Goal: Find specific page/section: Find specific page/section

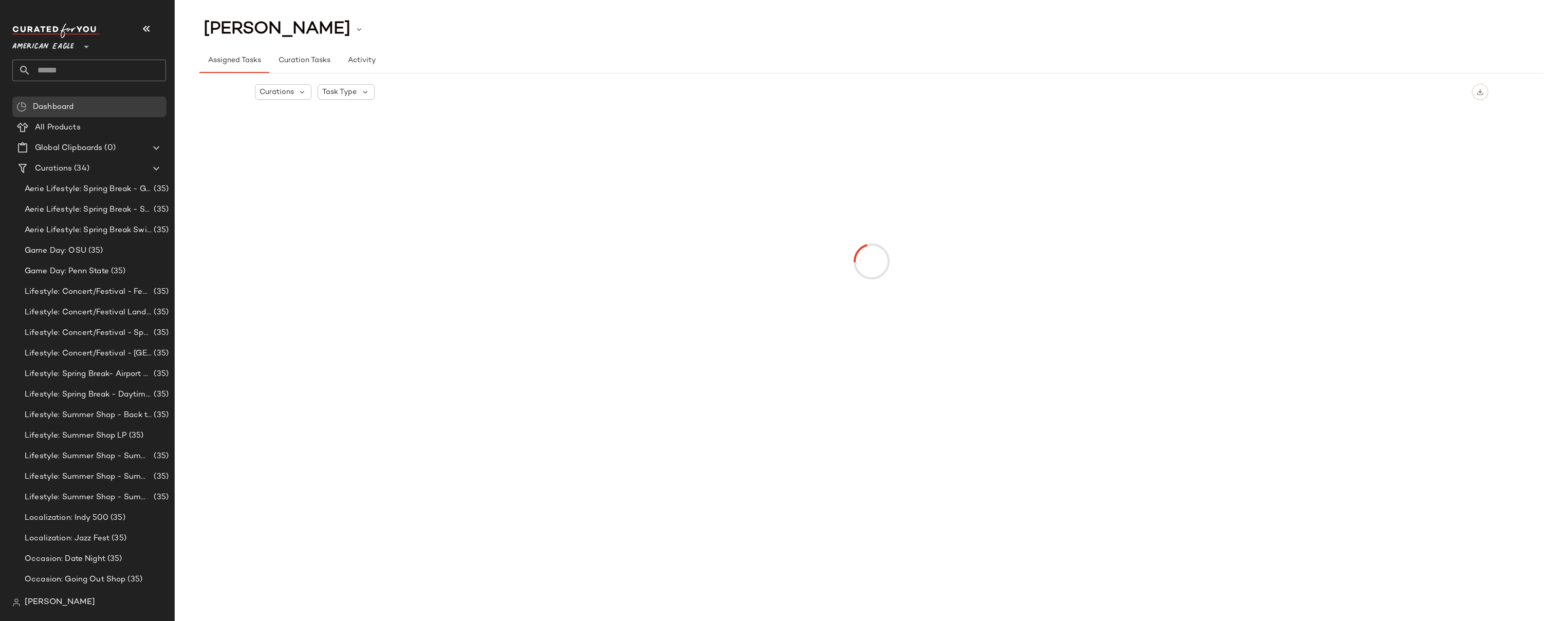
click at [49, 44] on span "American Eagle" at bounding box center [43, 44] width 61 height 18
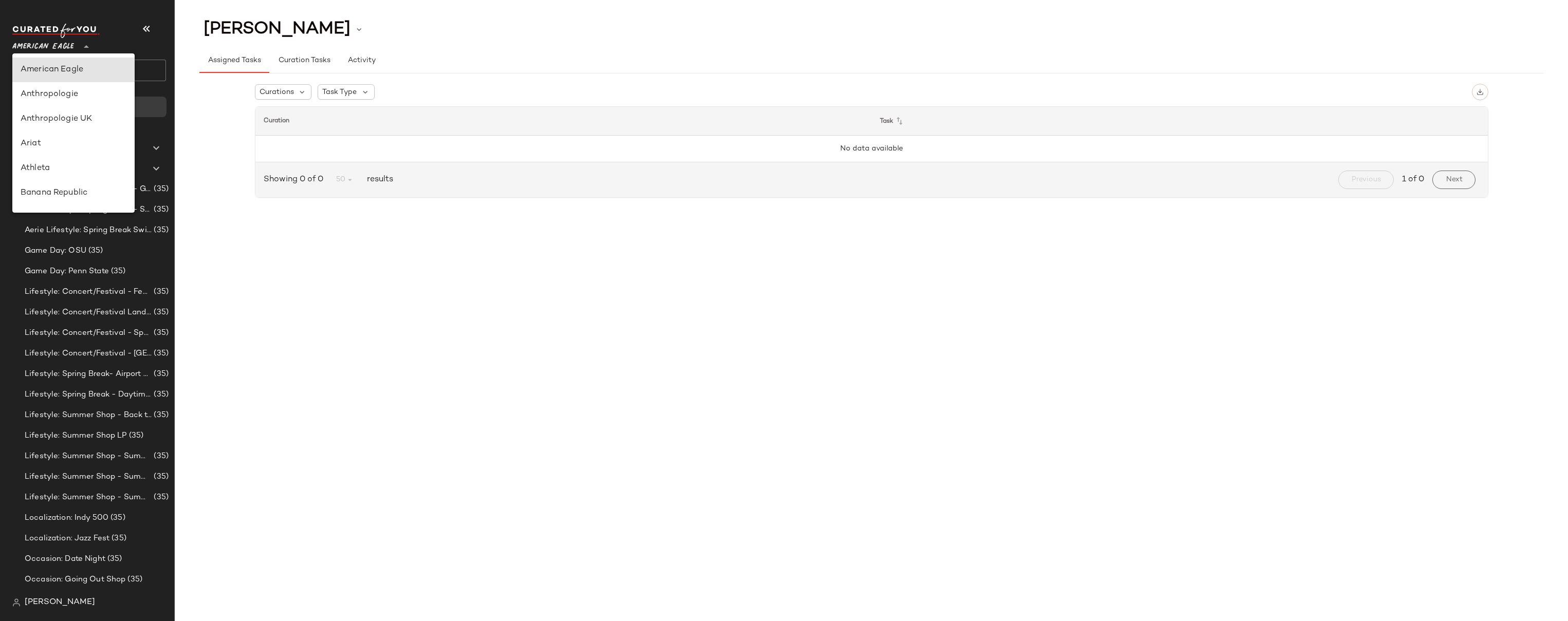
scroll to position [405, 0]
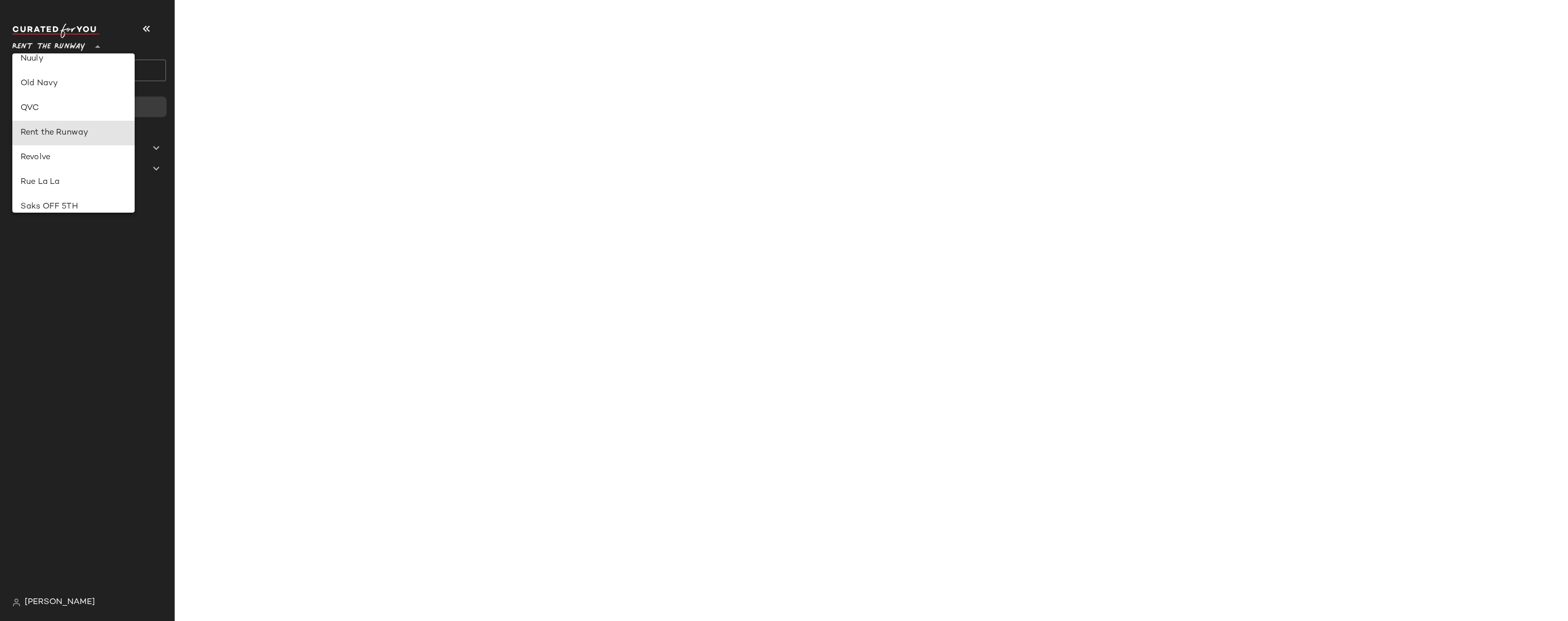
type input "**"
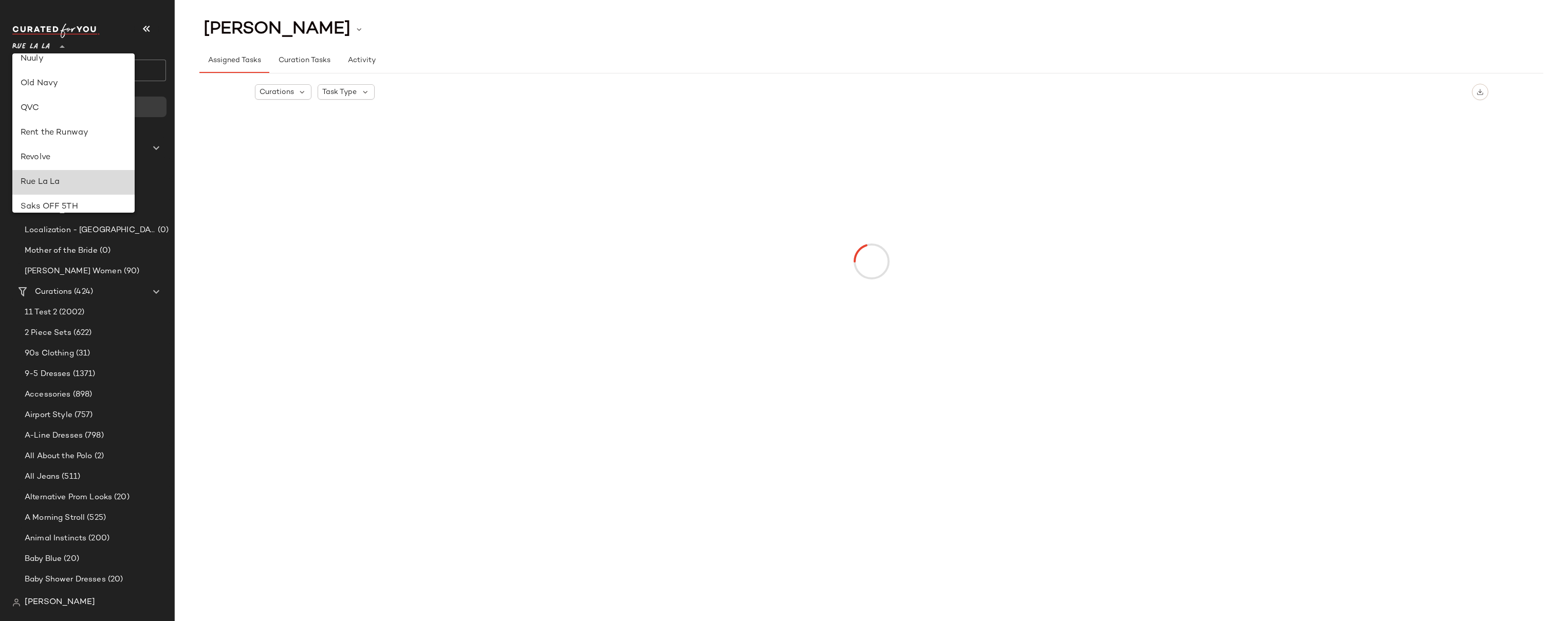
click at [51, 181] on div "Rue La La" at bounding box center [74, 182] width 106 height 12
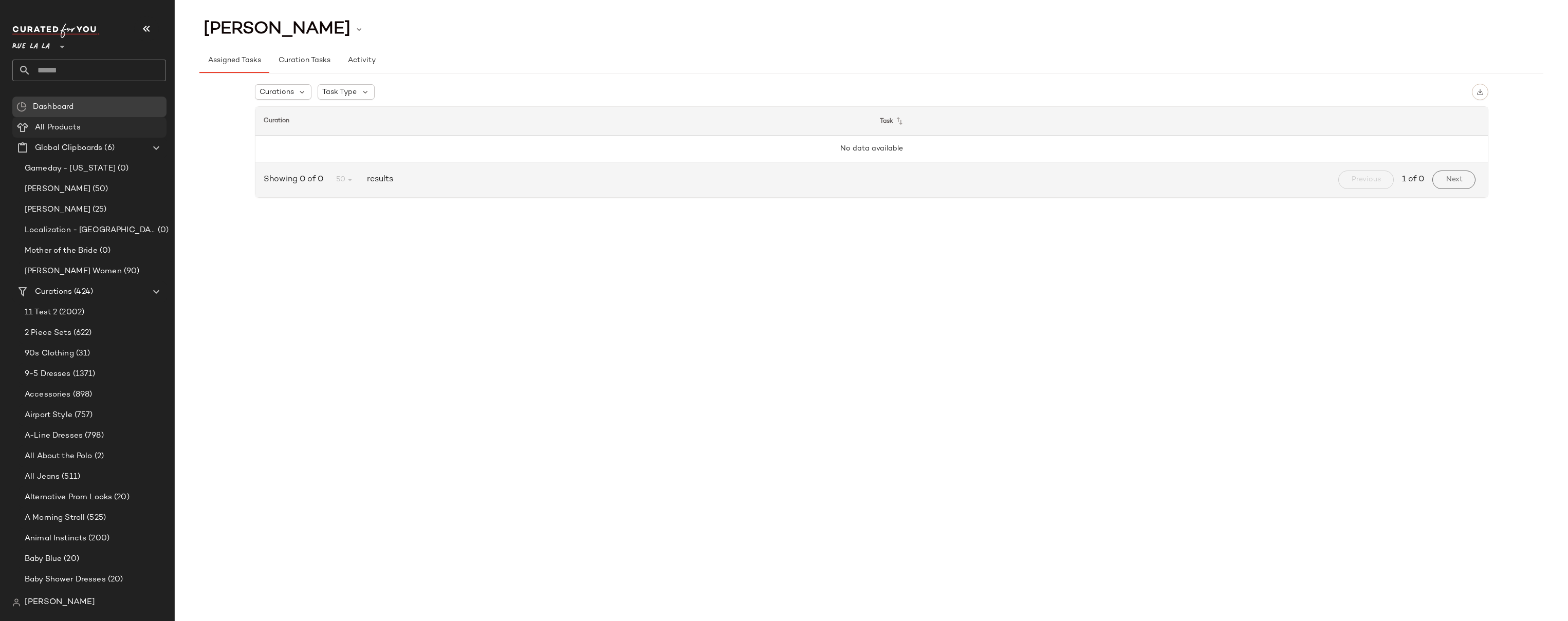
click at [38, 126] on span "All Products" at bounding box center [57, 127] width 46 height 12
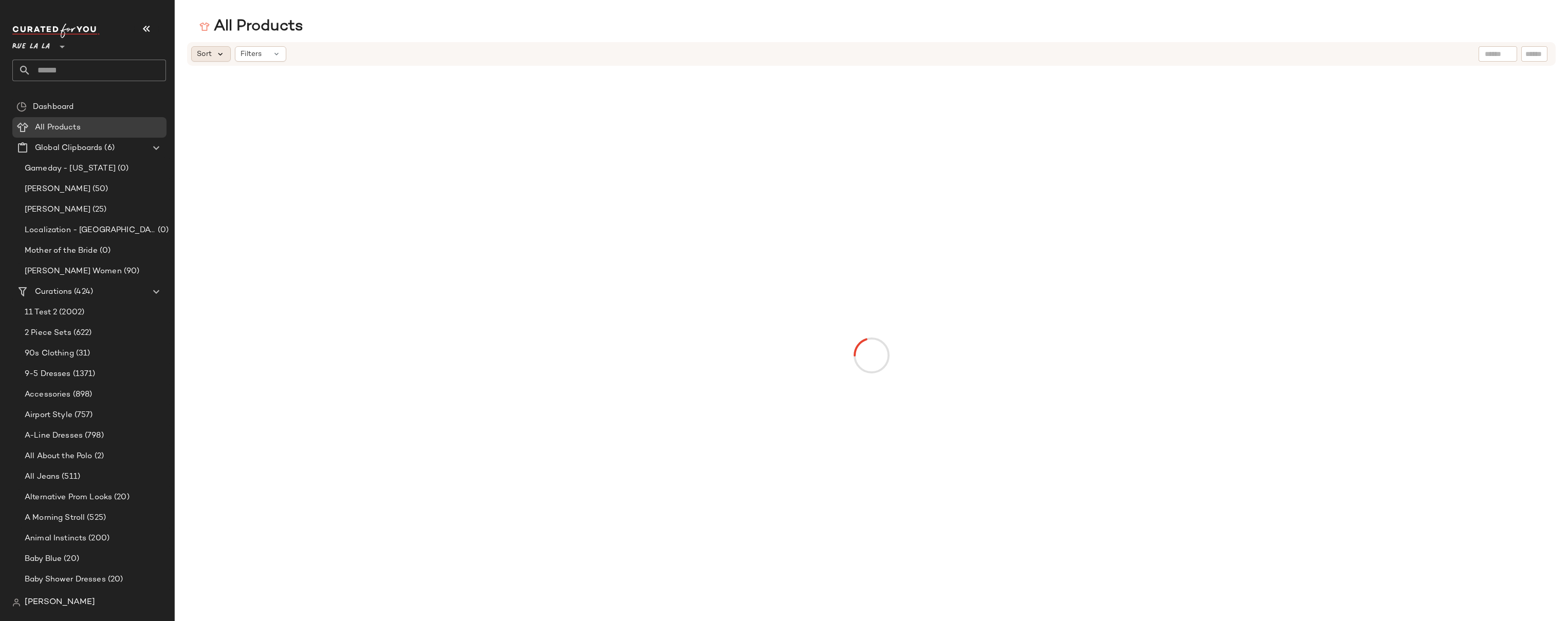
click at [222, 54] on icon at bounding box center [220, 54] width 9 height 9
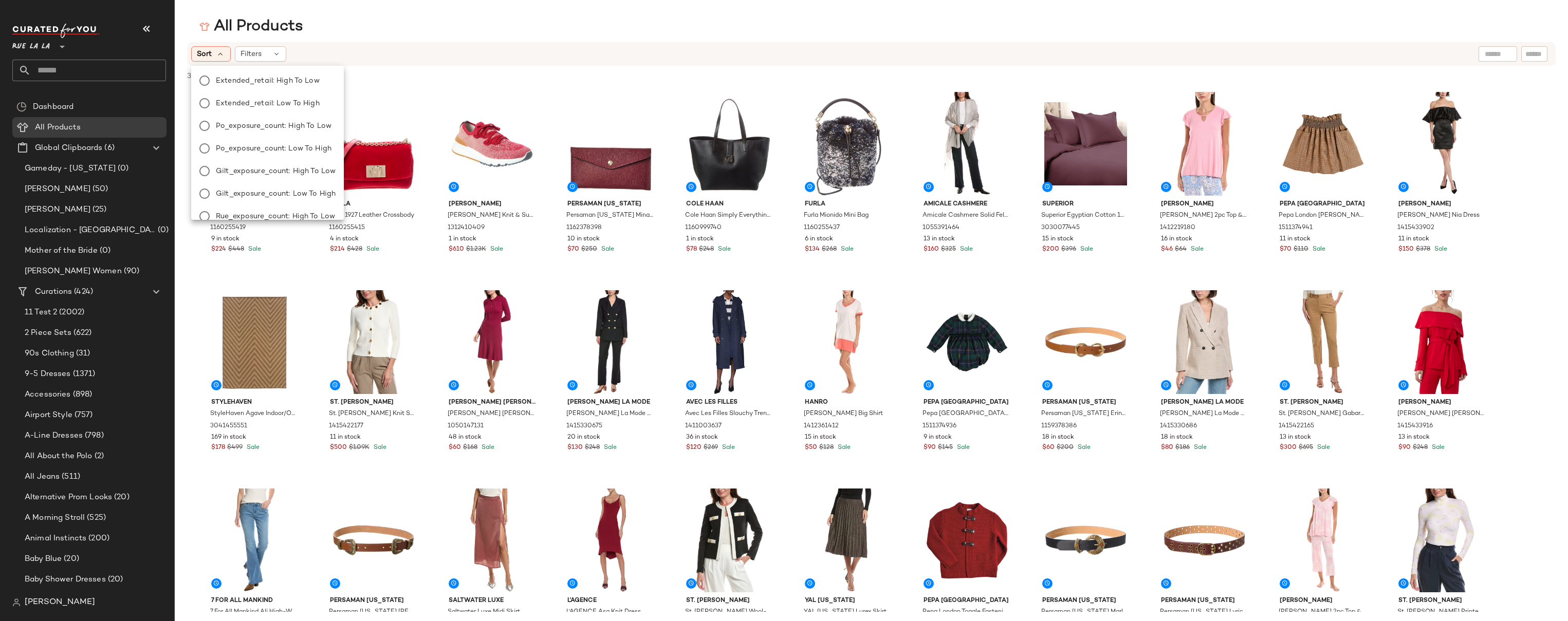
scroll to position [92, 0]
